Goal: Transaction & Acquisition: Purchase product/service

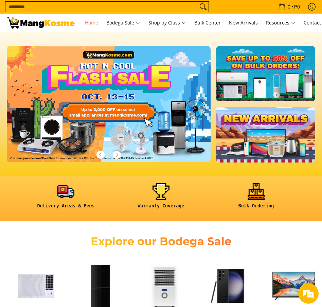
click at [267, 69] on link at bounding box center [265, 73] width 99 height 55
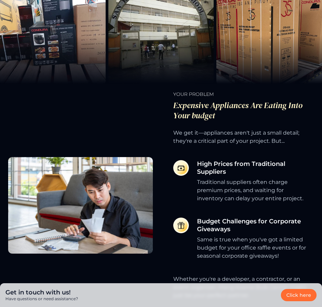
scroll to position [407, 0]
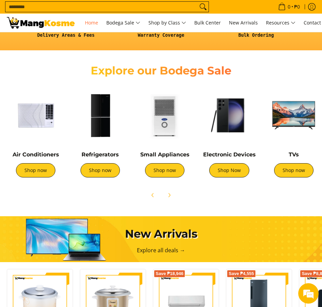
scroll to position [170, 0]
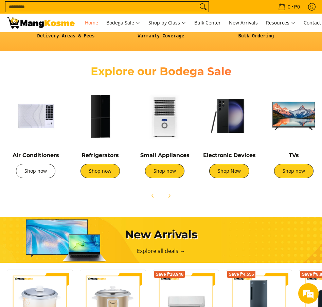
click at [35, 178] on link "Shop now" at bounding box center [35, 171] width 39 height 14
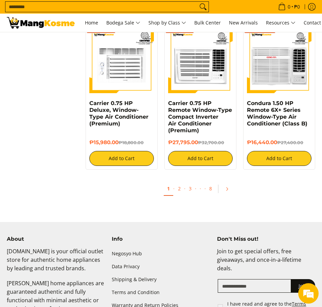
scroll to position [1154, 0]
